Goal: Navigation & Orientation: Find specific page/section

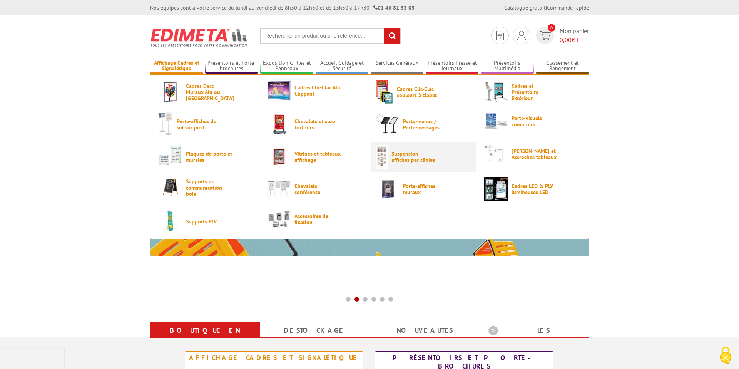
click at [406, 157] on span "Suspension affiches par câbles" at bounding box center [415, 157] width 46 height 12
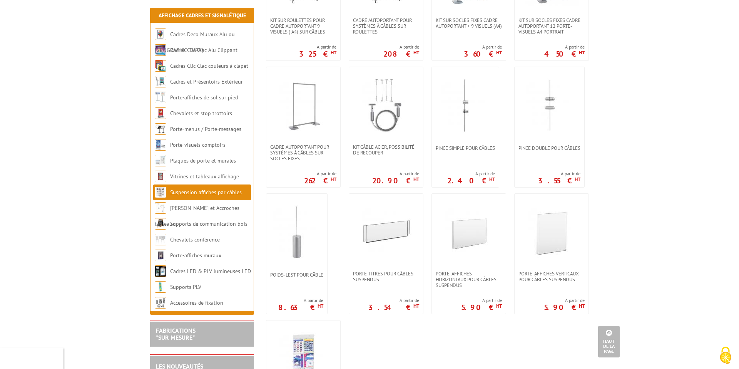
scroll to position [478, 0]
click at [560, 221] on img at bounding box center [552, 231] width 54 height 54
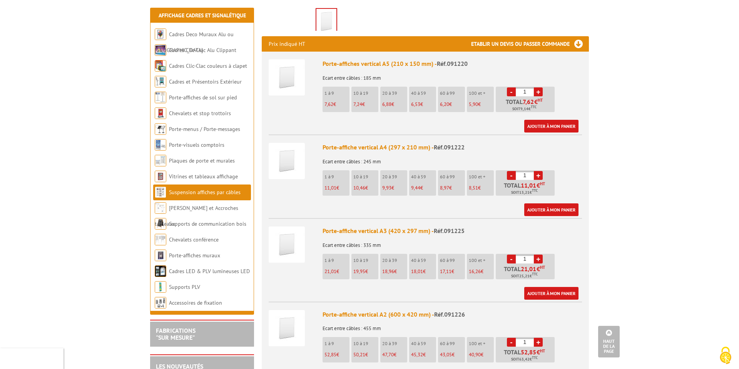
scroll to position [263, 0]
